Goal: Information Seeking & Learning: Learn about a topic

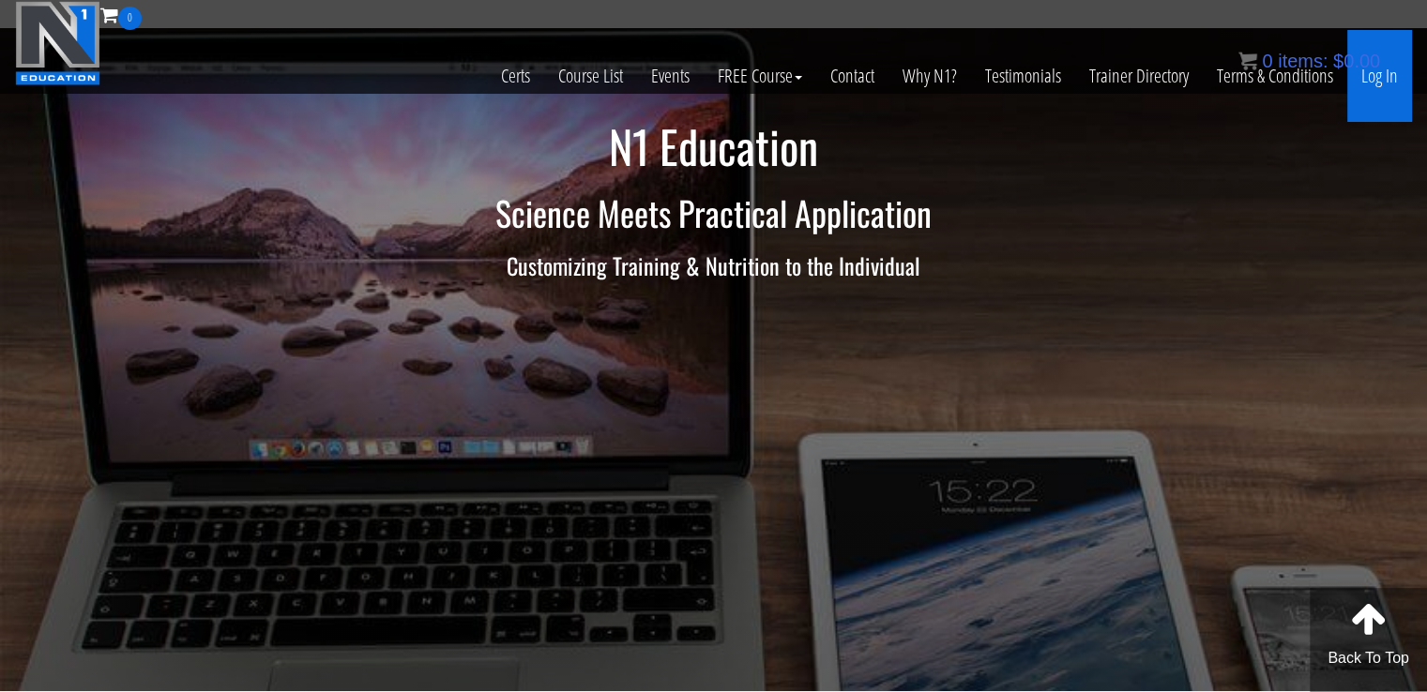
click at [1399, 81] on link "Log In" at bounding box center [1379, 76] width 65 height 92
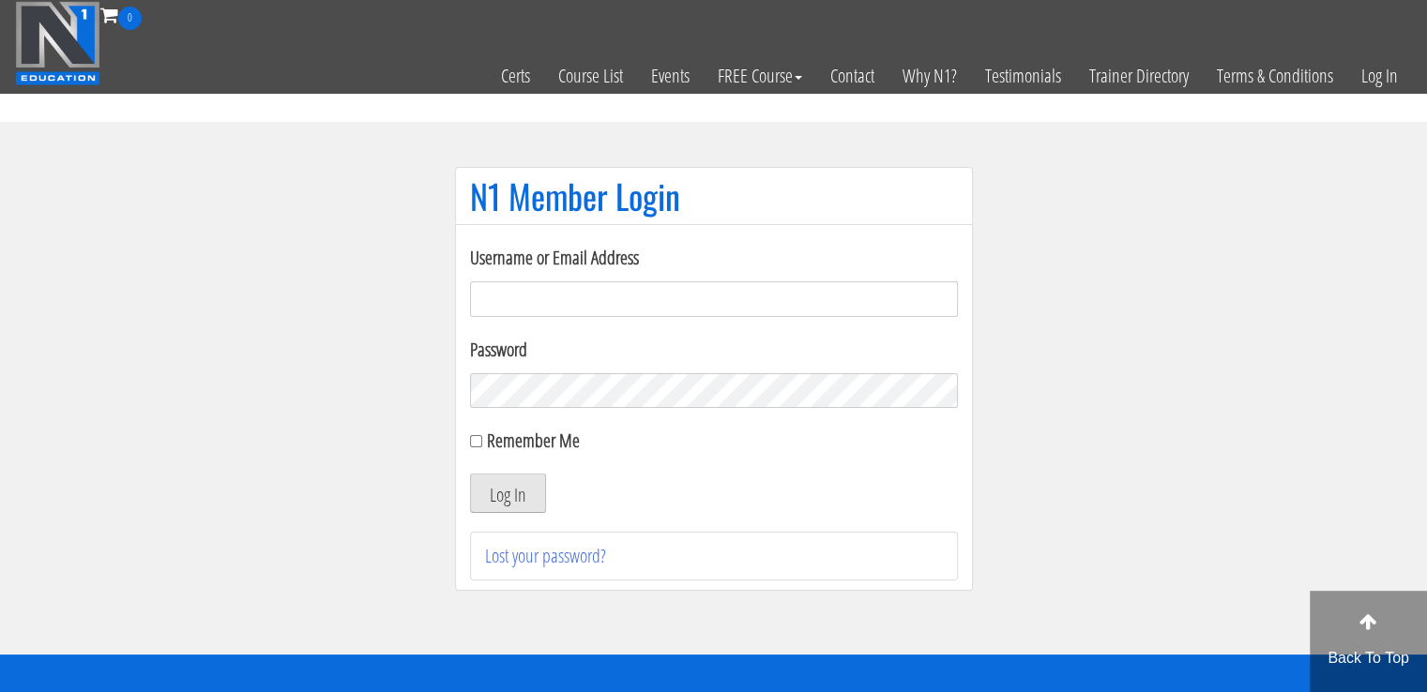
type input "masampavlovic06@gmail.com"
click at [508, 500] on button "Log In" at bounding box center [508, 493] width 76 height 39
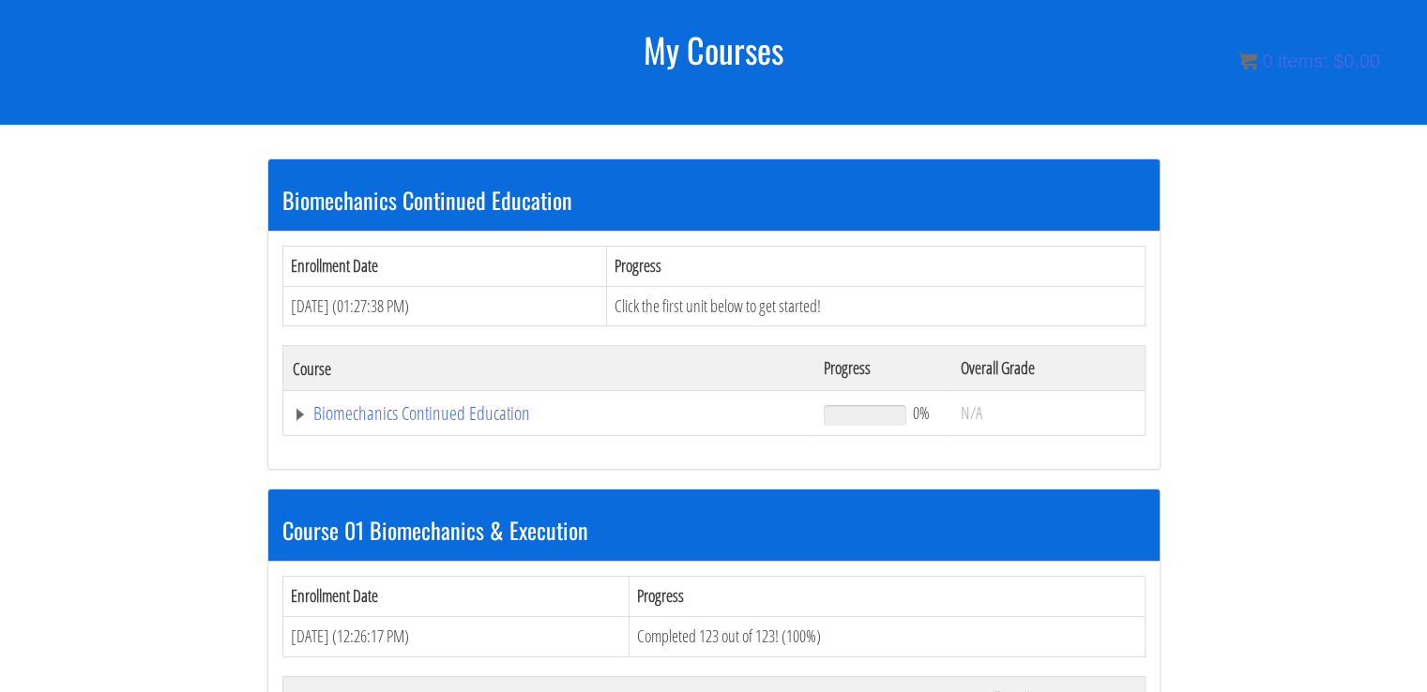
scroll to position [304, 0]
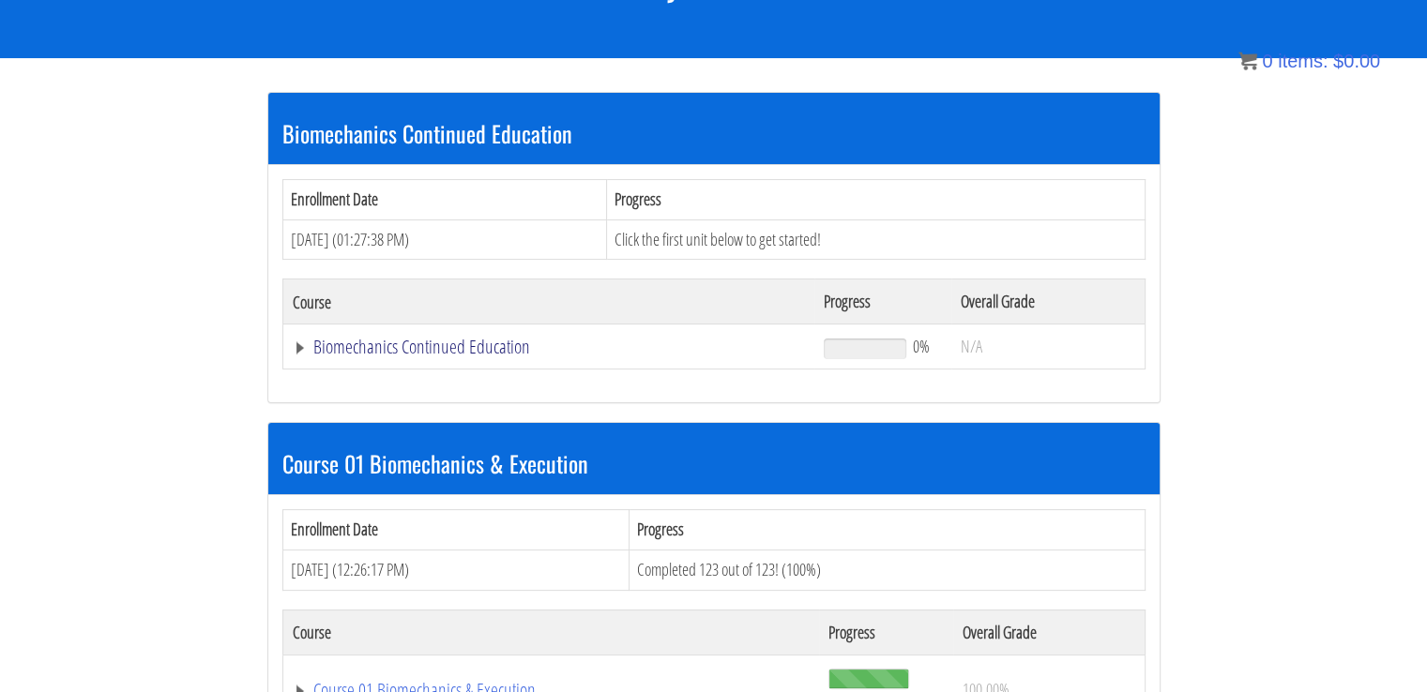
click at [360, 341] on link "Biomechanics Continued Education" at bounding box center [549, 347] width 513 height 19
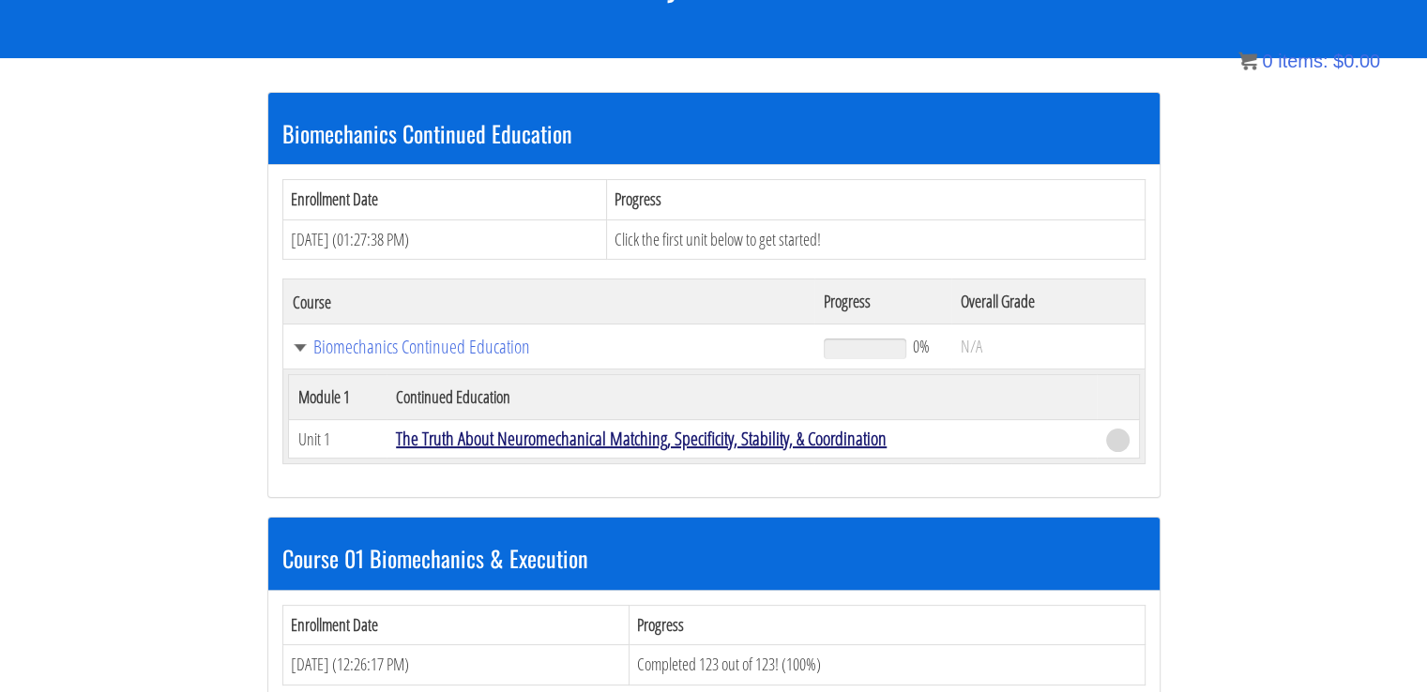
click at [520, 434] on link "The Truth About Neuromechanical Matching, Specificity, Stability, & Coordination" at bounding box center [641, 438] width 491 height 25
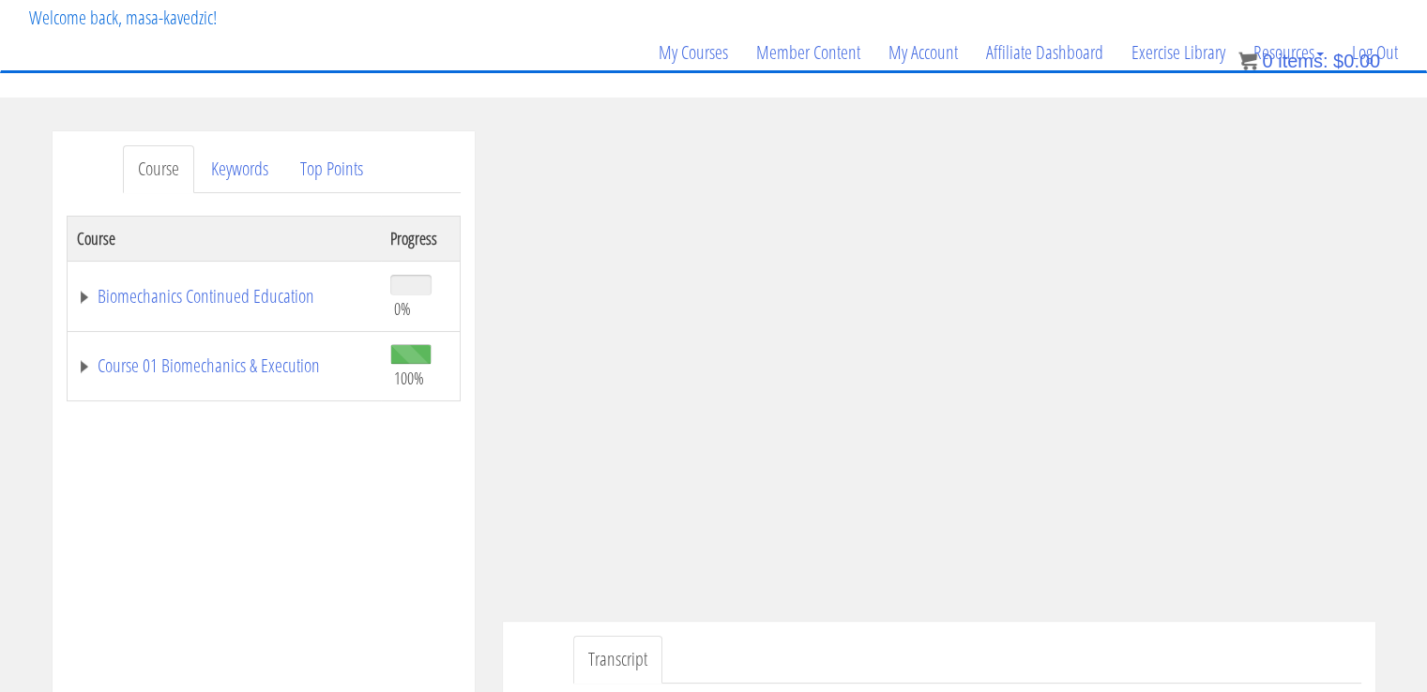
scroll to position [154, 0]
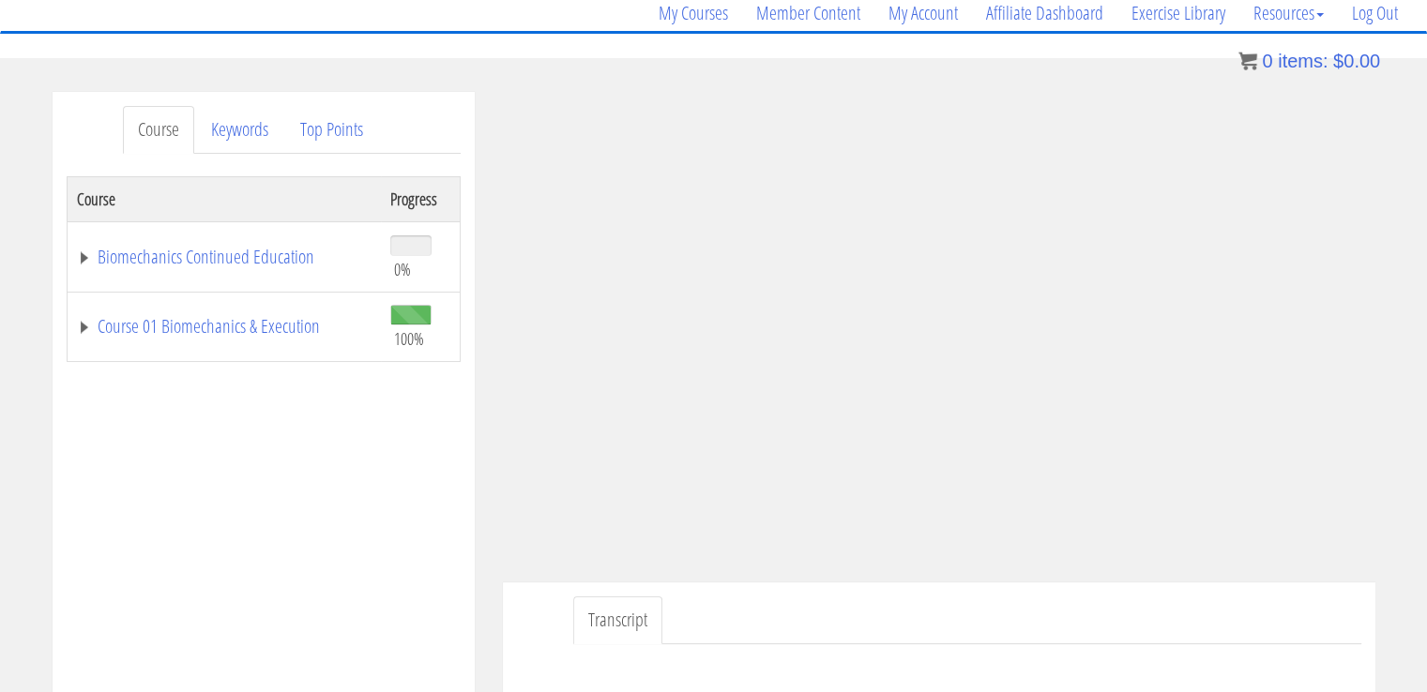
click at [1246, 625] on ul "Transcript" at bounding box center [967, 621] width 788 height 48
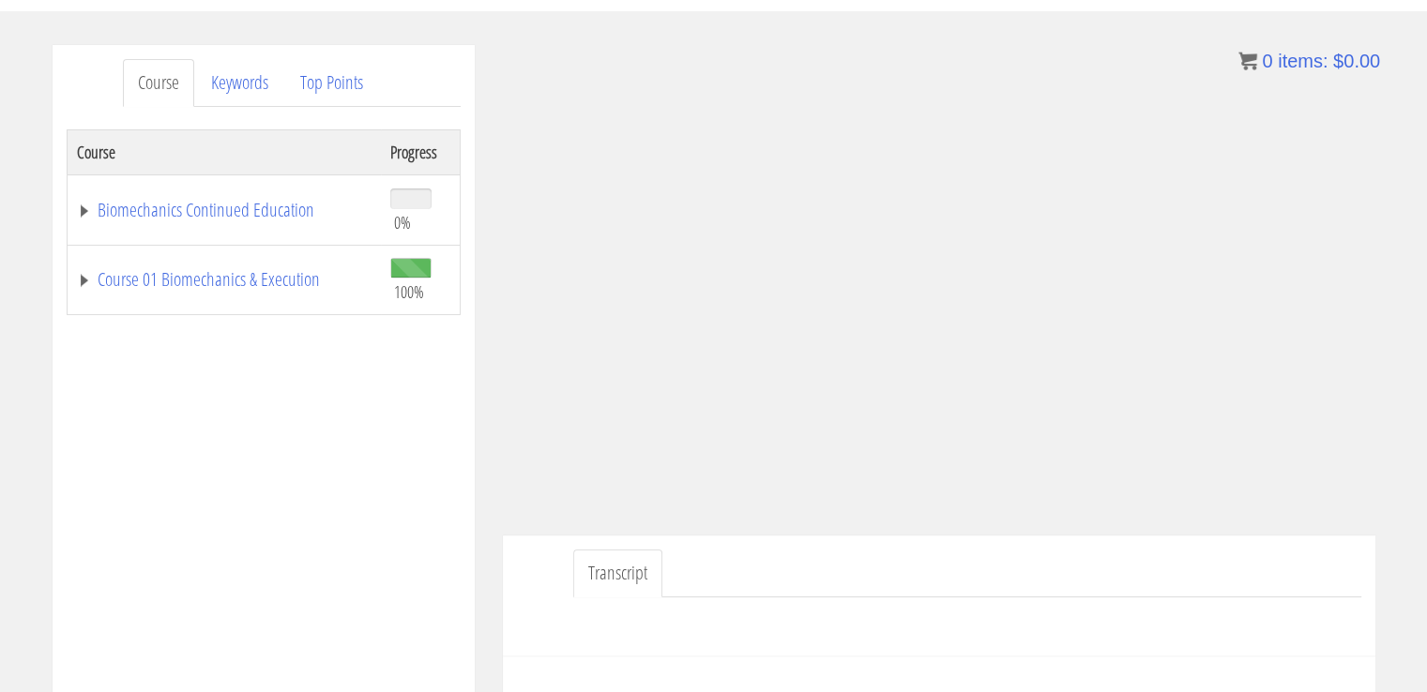
scroll to position [196, 0]
